Goal: Transaction & Acquisition: Subscribe to service/newsletter

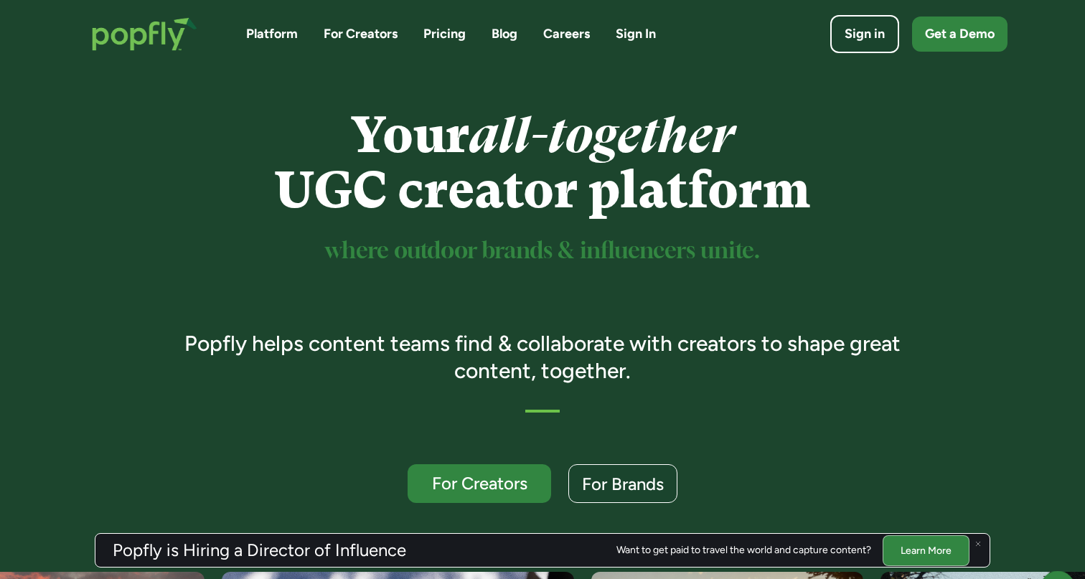
scroll to position [38, 0]
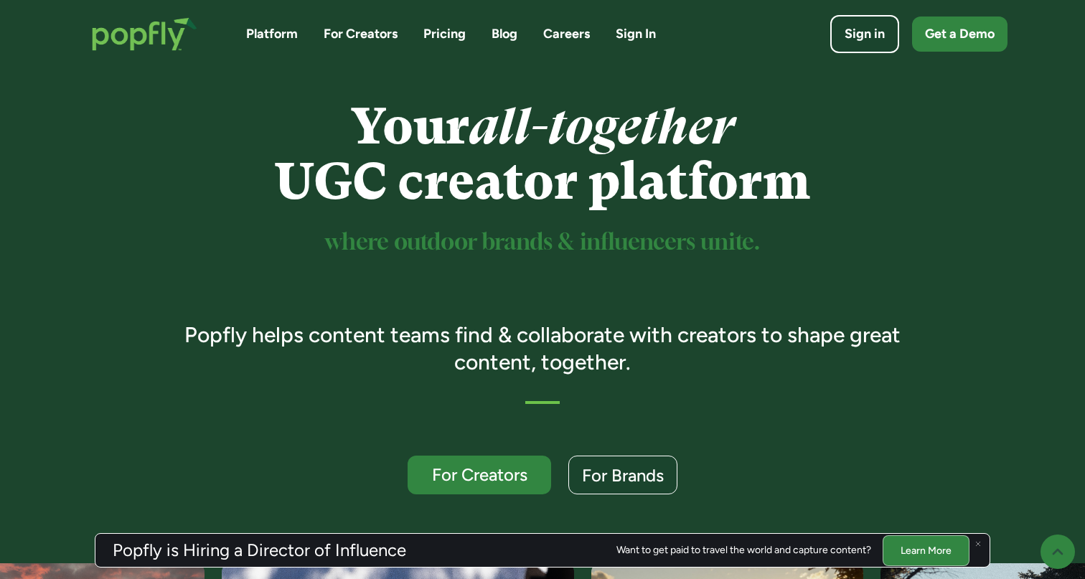
click at [443, 27] on link "Pricing" at bounding box center [444, 34] width 42 height 18
